Goal: Information Seeking & Learning: Find specific fact

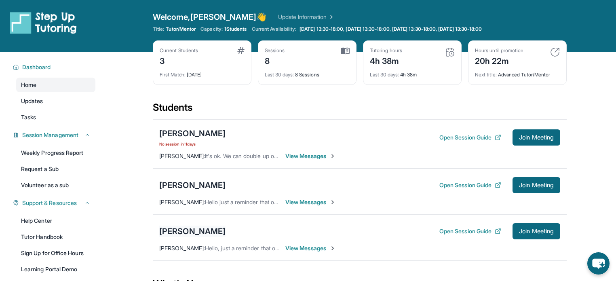
click at [177, 230] on div "[PERSON_NAME]" at bounding box center [192, 231] width 66 height 11
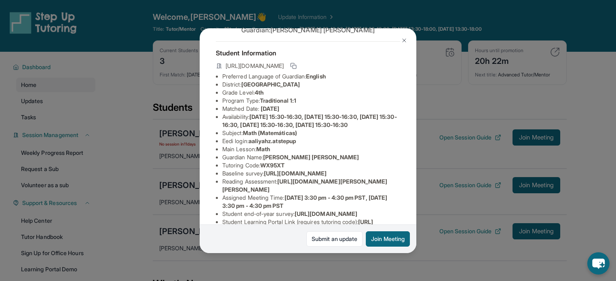
scroll to position [32, 0]
click at [402, 38] on img at bounding box center [404, 40] width 6 height 6
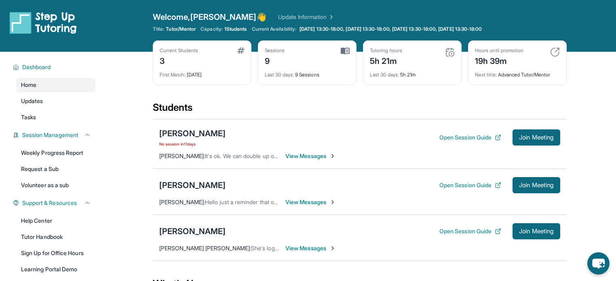
click at [200, 230] on div "[PERSON_NAME]" at bounding box center [192, 231] width 66 height 11
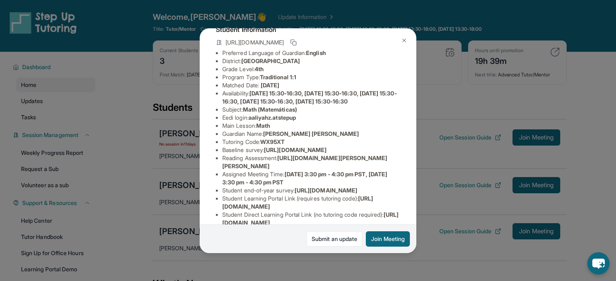
scroll to position [65, 0]
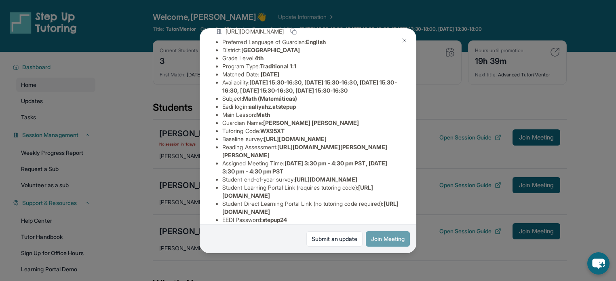
click at [380, 236] on button "Join Meeting" at bounding box center [388, 238] width 44 height 15
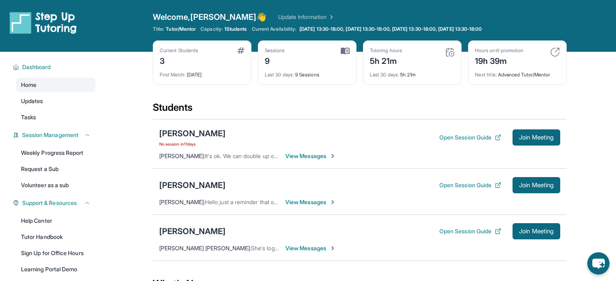
click at [194, 232] on div "[PERSON_NAME]" at bounding box center [192, 231] width 66 height 11
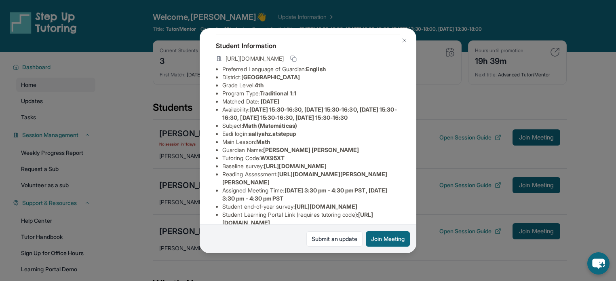
scroll to position [37, 0]
drag, startPoint x: 310, startPoint y: 152, endPoint x: 265, endPoint y: 149, distance: 45.0
click at [265, 149] on ul "Preferred Language of Guardian: English District: Berryessa Union School Distri…" at bounding box center [308, 159] width 184 height 186
click at [304, 139] on li "Eedi login : aaliyahz.atstepup" at bounding box center [311, 135] width 178 height 8
drag, startPoint x: 299, startPoint y: 148, endPoint x: 283, endPoint y: 148, distance: 16.6
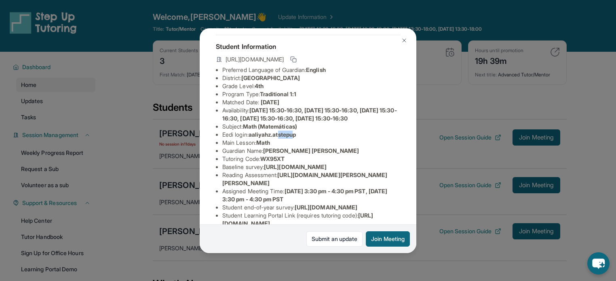
click at [283, 138] on span "aaliyahz.atstepup" at bounding box center [272, 134] width 47 height 7
click at [305, 147] on li "Main Lesson : Math" at bounding box center [311, 143] width 178 height 8
drag, startPoint x: 303, startPoint y: 148, endPoint x: 252, endPoint y: 150, distance: 50.9
click at [252, 139] on li "Eedi login : aaliyahz.atstepup" at bounding box center [311, 135] width 178 height 8
copy span "aaliyahz.atstepup"
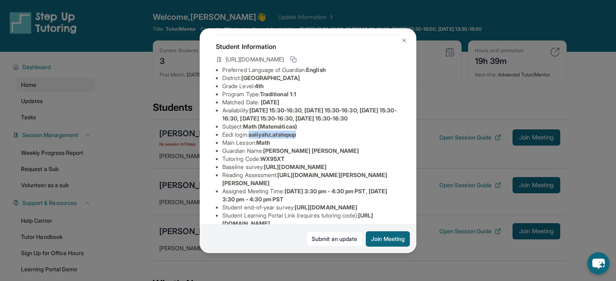
click at [334, 139] on li "Eedi login : aaliyahz.atstepup" at bounding box center [311, 135] width 178 height 8
drag, startPoint x: 308, startPoint y: 150, endPoint x: 252, endPoint y: 149, distance: 55.8
click at [252, 139] on li "Eedi login : aaliyahz.atstepup" at bounding box center [311, 135] width 178 height 8
copy span "aaliyahz.atstepup"
click at [290, 122] on li "Availability: Monday 15:30-16:30, Tuesday 15:30-16:30, Wednesday 15:30-16:30, T…" at bounding box center [311, 114] width 178 height 16
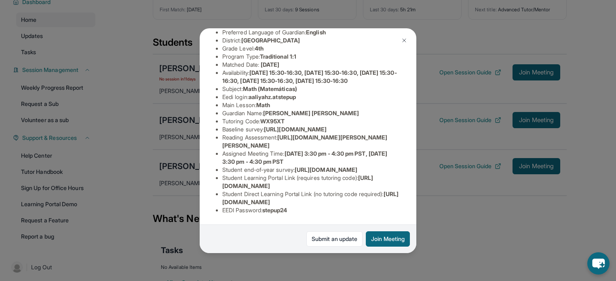
scroll to position [81, 0]
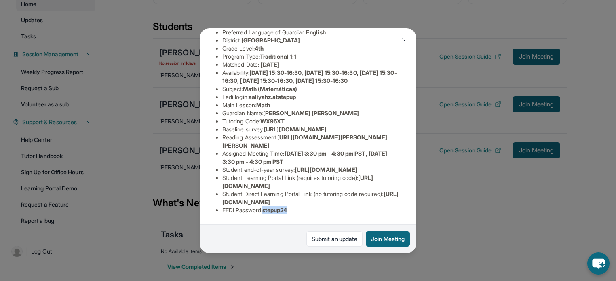
drag, startPoint x: 295, startPoint y: 205, endPoint x: 267, endPoint y: 205, distance: 28.3
click at [267, 206] on li "EEDI Password : stepup24" at bounding box center [311, 210] width 178 height 8
copy span "stepup24"
